Goal: Information Seeking & Learning: Learn about a topic

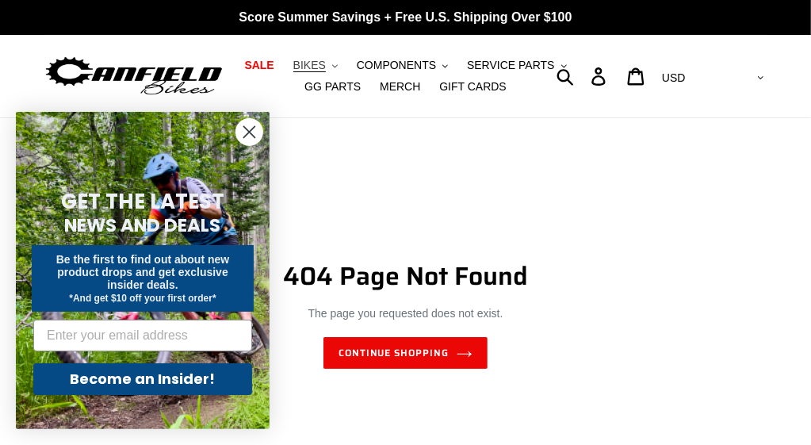
click at [326, 65] on span "BIKES" at bounding box center [309, 65] width 33 height 13
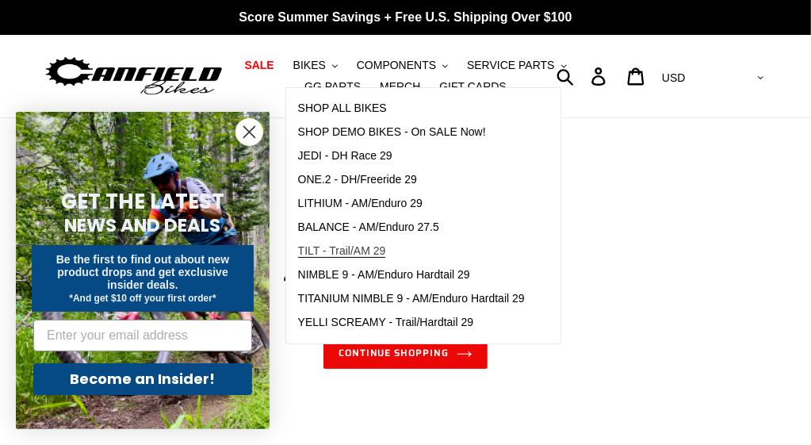
click at [356, 251] on span "TILT - Trail/AM 29" at bounding box center [342, 250] width 88 height 13
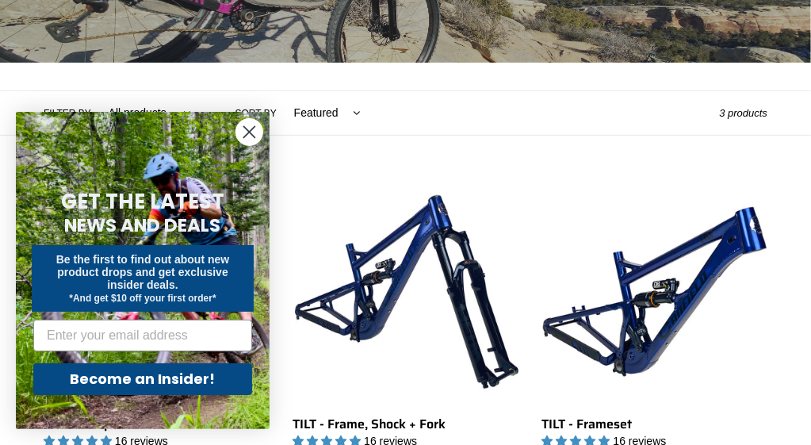
scroll to position [316, 0]
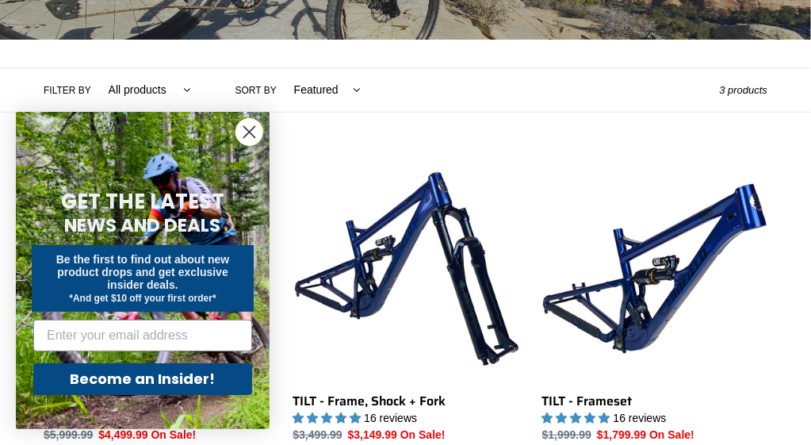
click at [257, 132] on circle "Close dialog" at bounding box center [249, 132] width 26 height 26
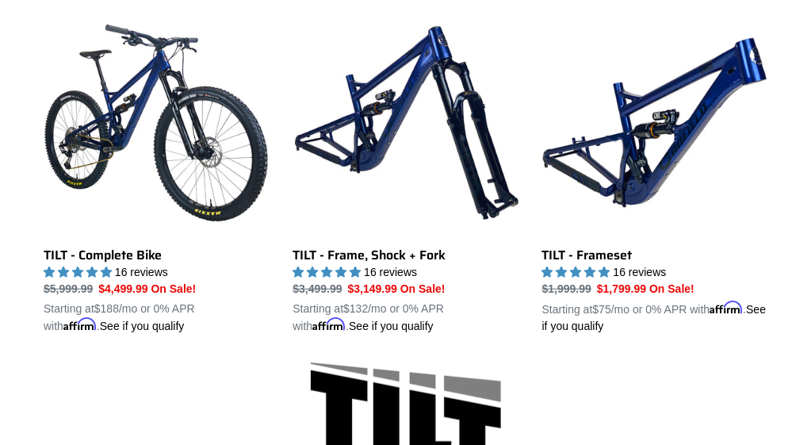
scroll to position [372, 0]
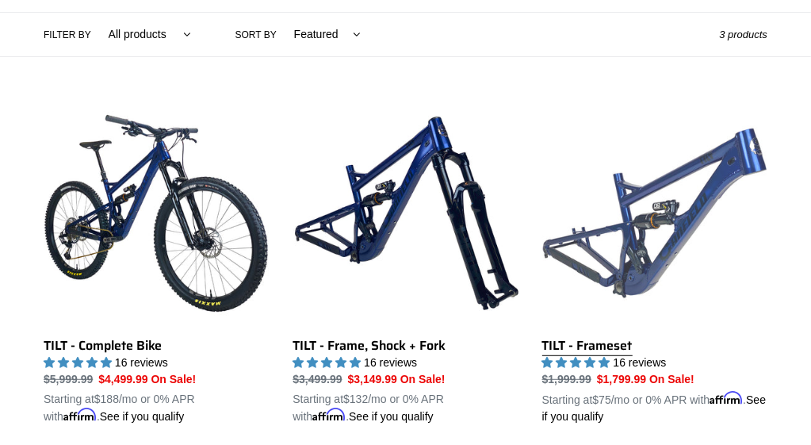
click at [731, 169] on link "TILT - Frameset" at bounding box center [655, 263] width 225 height 324
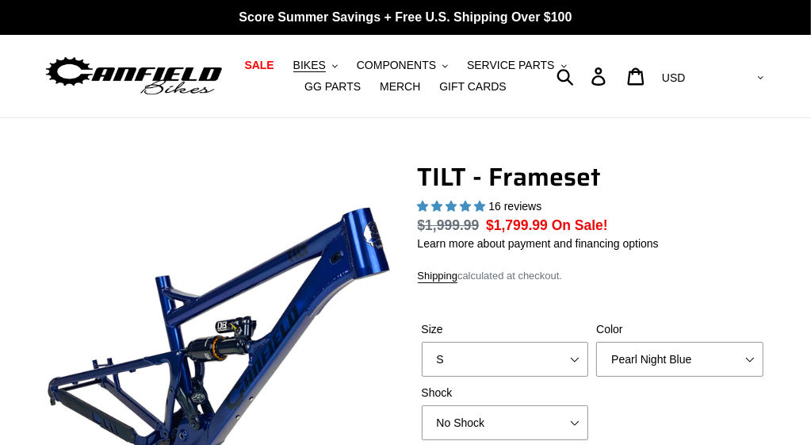
select select "highest-rating"
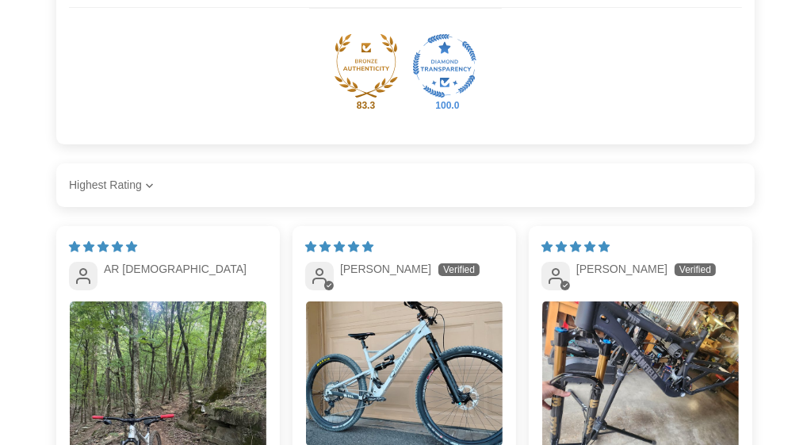
scroll to position [2935, 0]
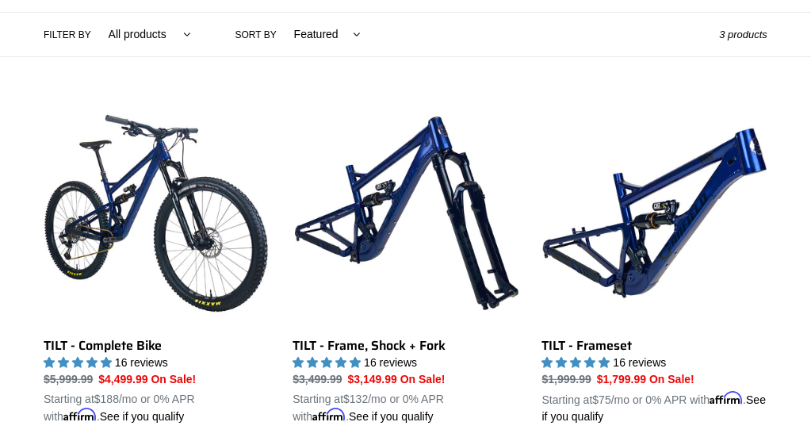
click at [161, 39] on select "All products 29er BFCM23 BFCM24 CBF Full Suspension Tilt Trail/AM" at bounding box center [145, 35] width 103 height 44
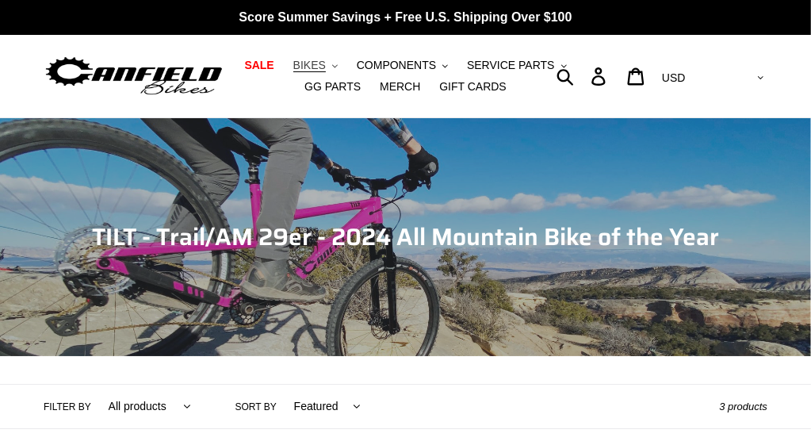
click at [326, 63] on span "BIKES" at bounding box center [309, 65] width 33 height 13
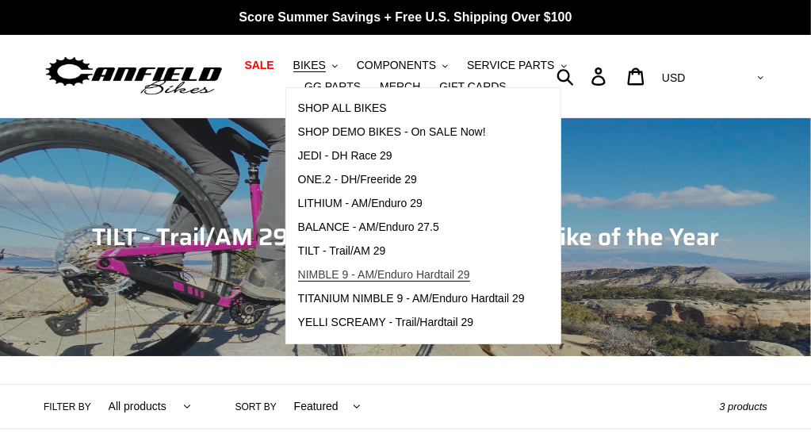
click at [367, 271] on span "NIMBLE 9 - AM/Enduro Hardtail 29" at bounding box center [384, 274] width 172 height 13
